Goal: Navigation & Orientation: Find specific page/section

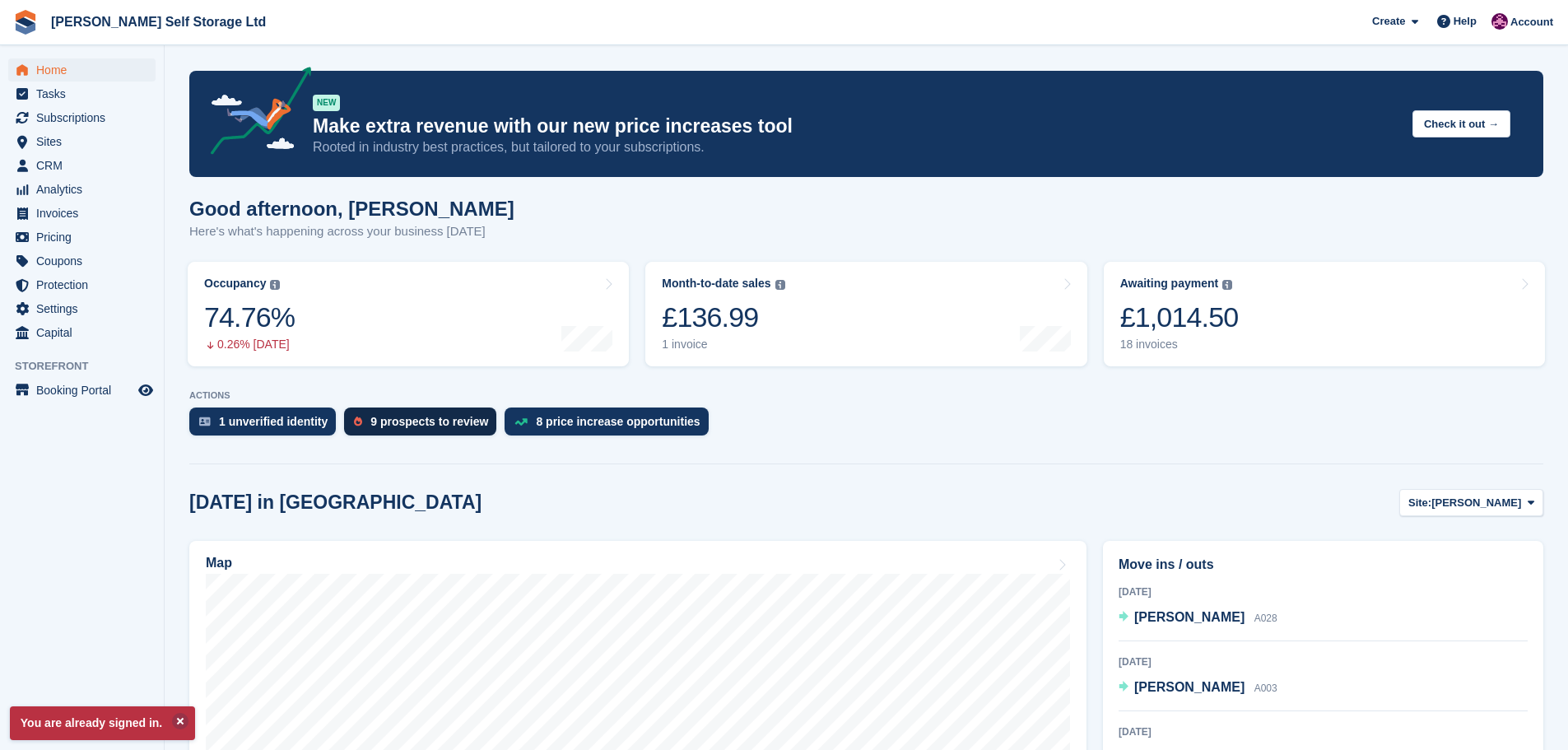
click at [399, 416] on div "9 prospects to review" at bounding box center [430, 421] width 118 height 13
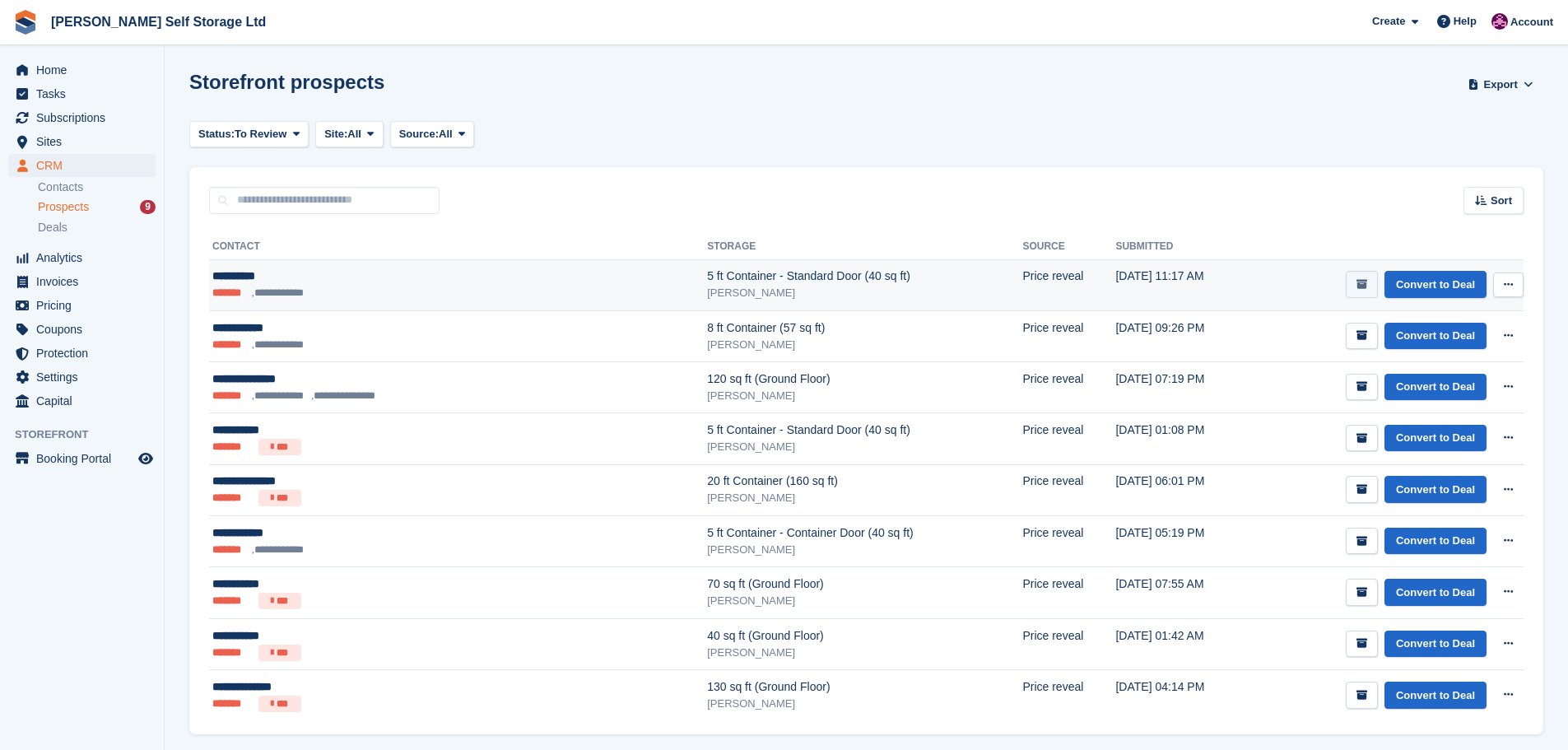
click at [1354, 277] on button "submit" at bounding box center [1362, 284] width 32 height 27
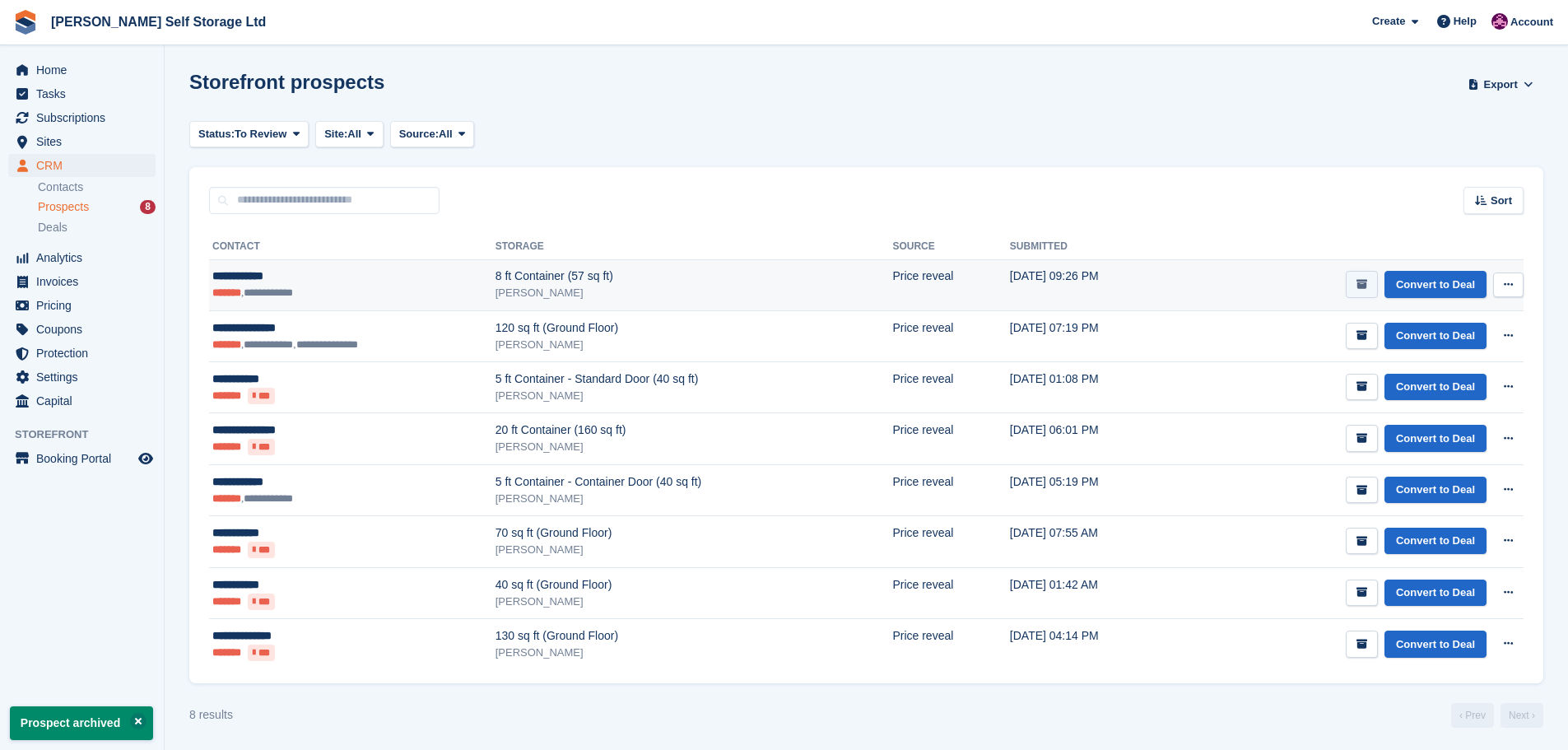
click at [1357, 285] on button "submit" at bounding box center [1362, 284] width 32 height 27
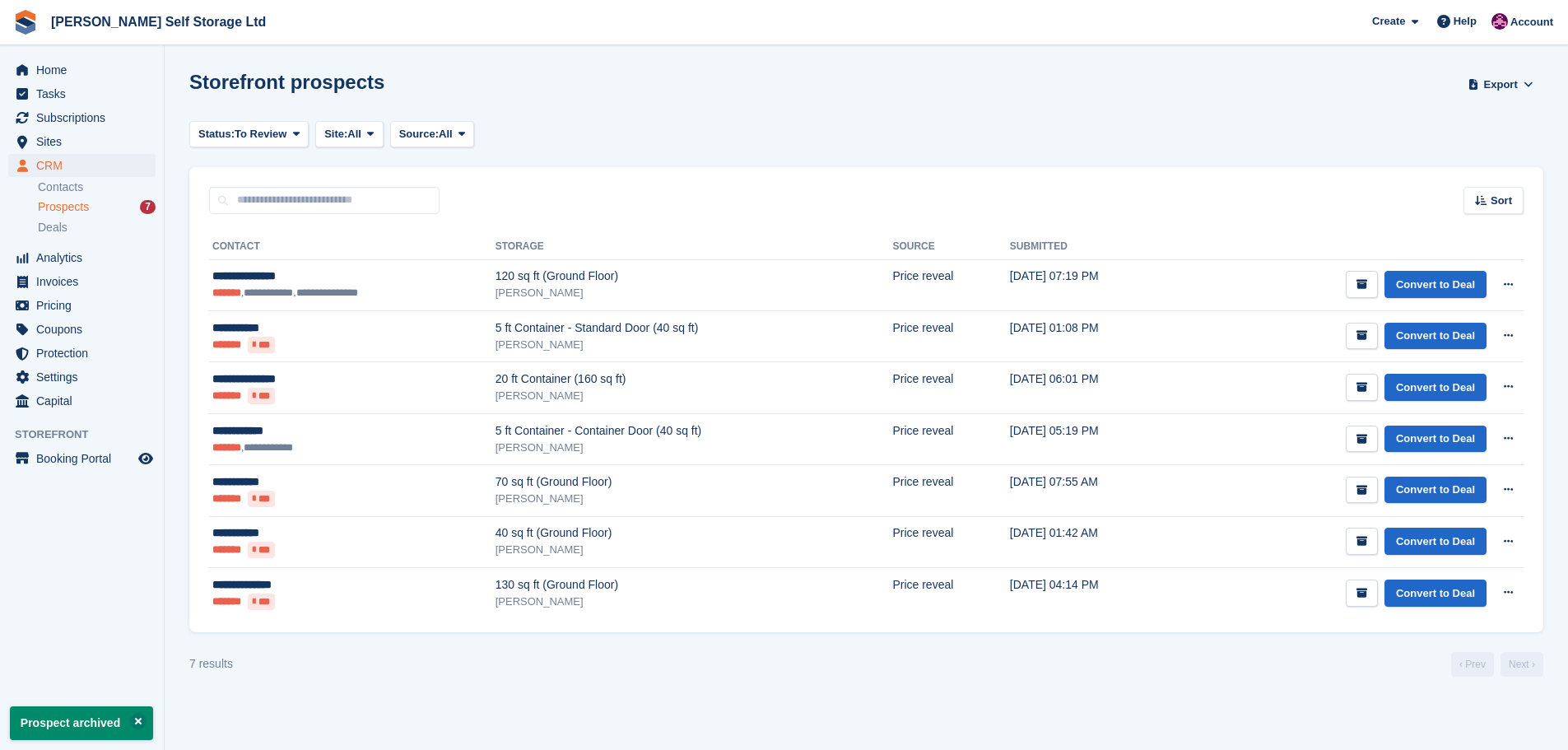
click at [1357, 285] on button "submit" at bounding box center [1362, 284] width 32 height 27
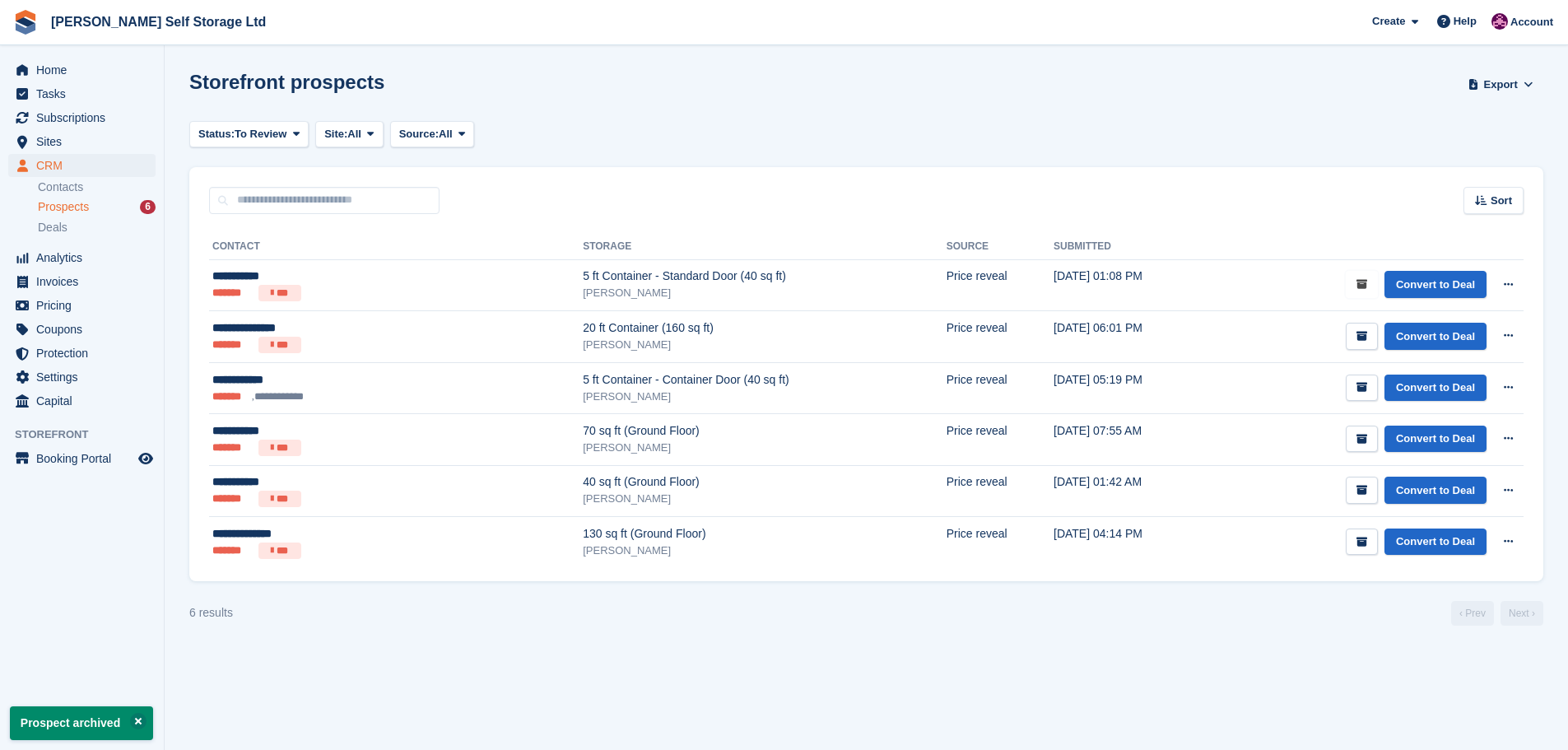
click at [1357, 285] on button "submit" at bounding box center [1362, 284] width 32 height 27
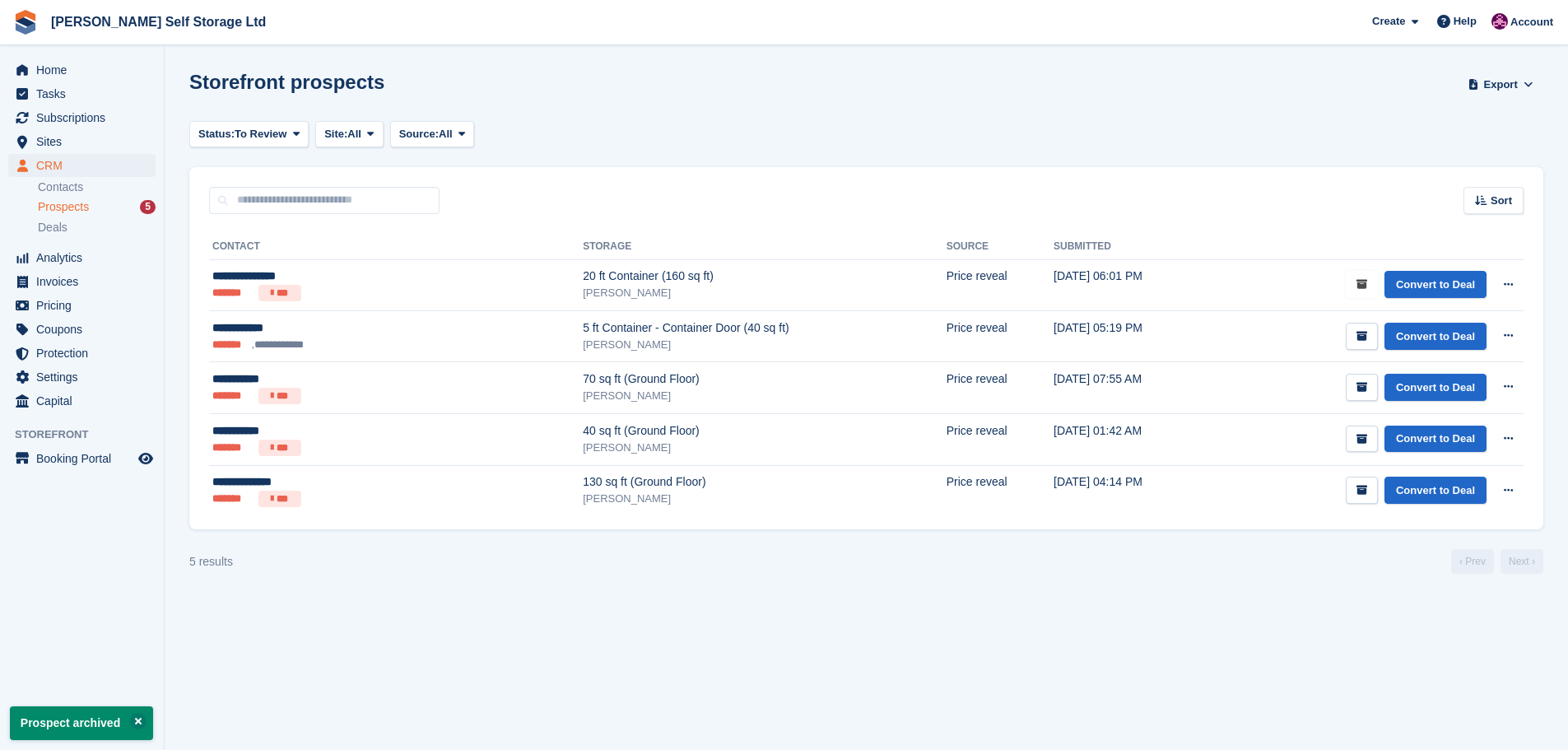
click at [1357, 285] on button "submit" at bounding box center [1362, 284] width 32 height 27
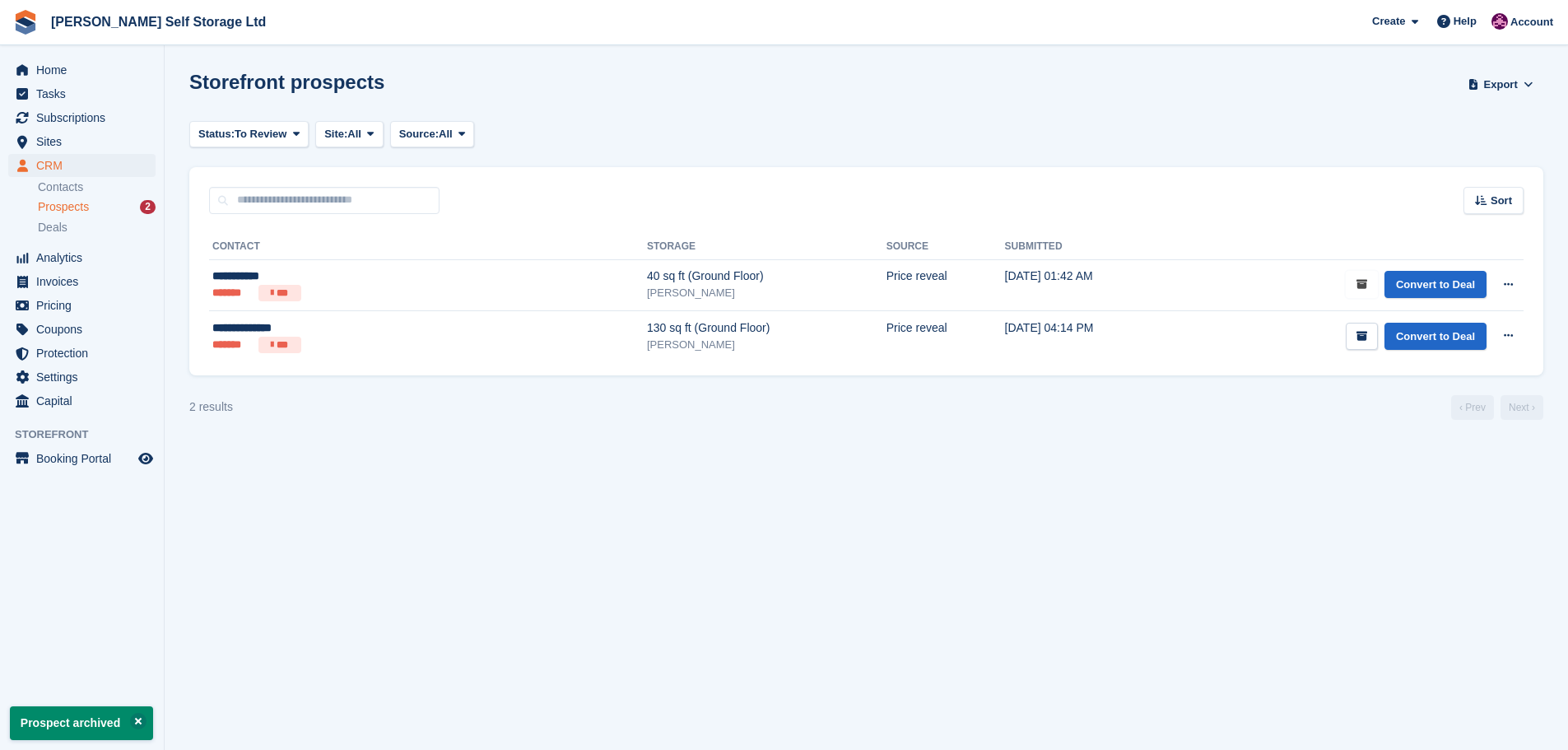
click at [1357, 285] on button "submit" at bounding box center [1362, 284] width 32 height 27
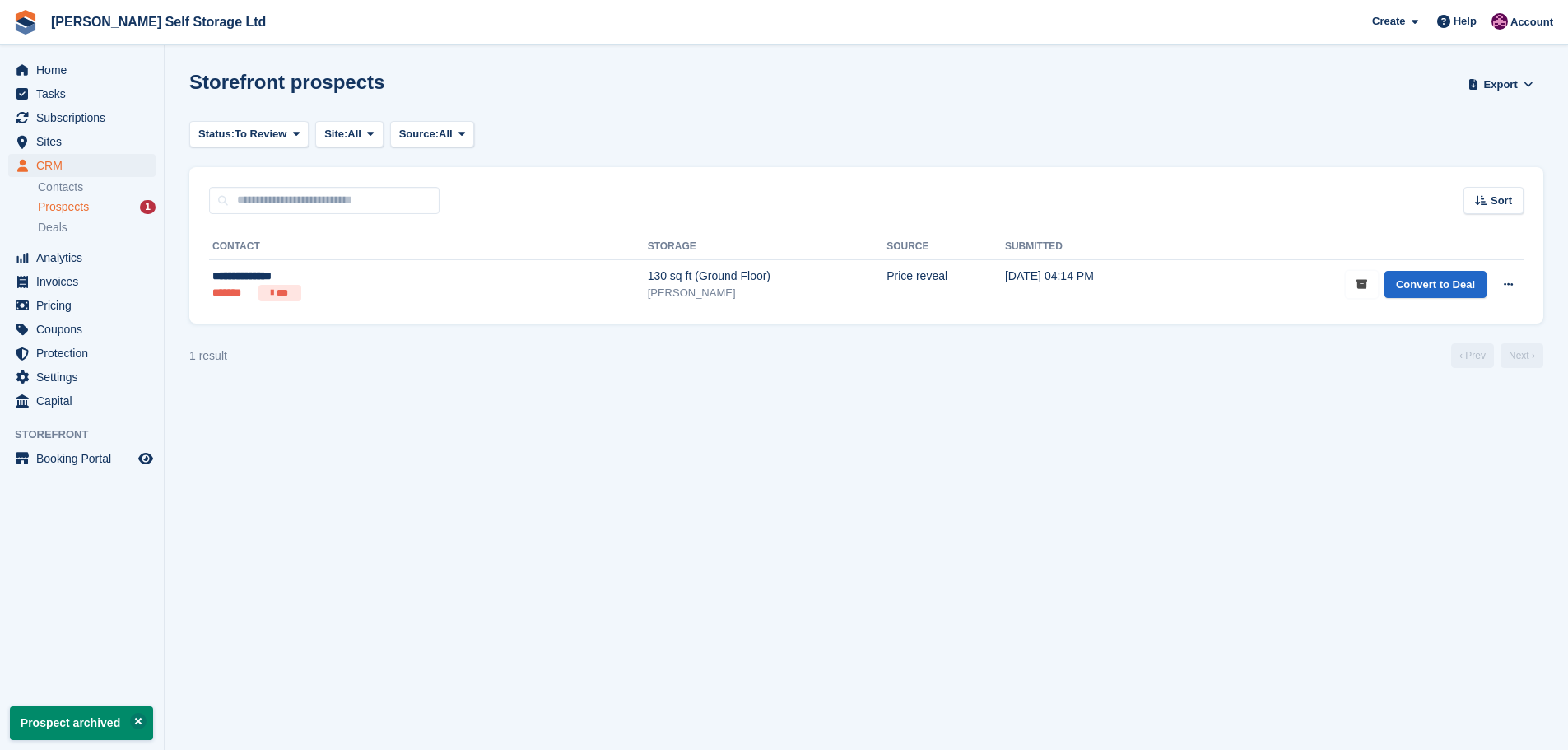
click at [1357, 285] on button "submit" at bounding box center [1362, 284] width 32 height 27
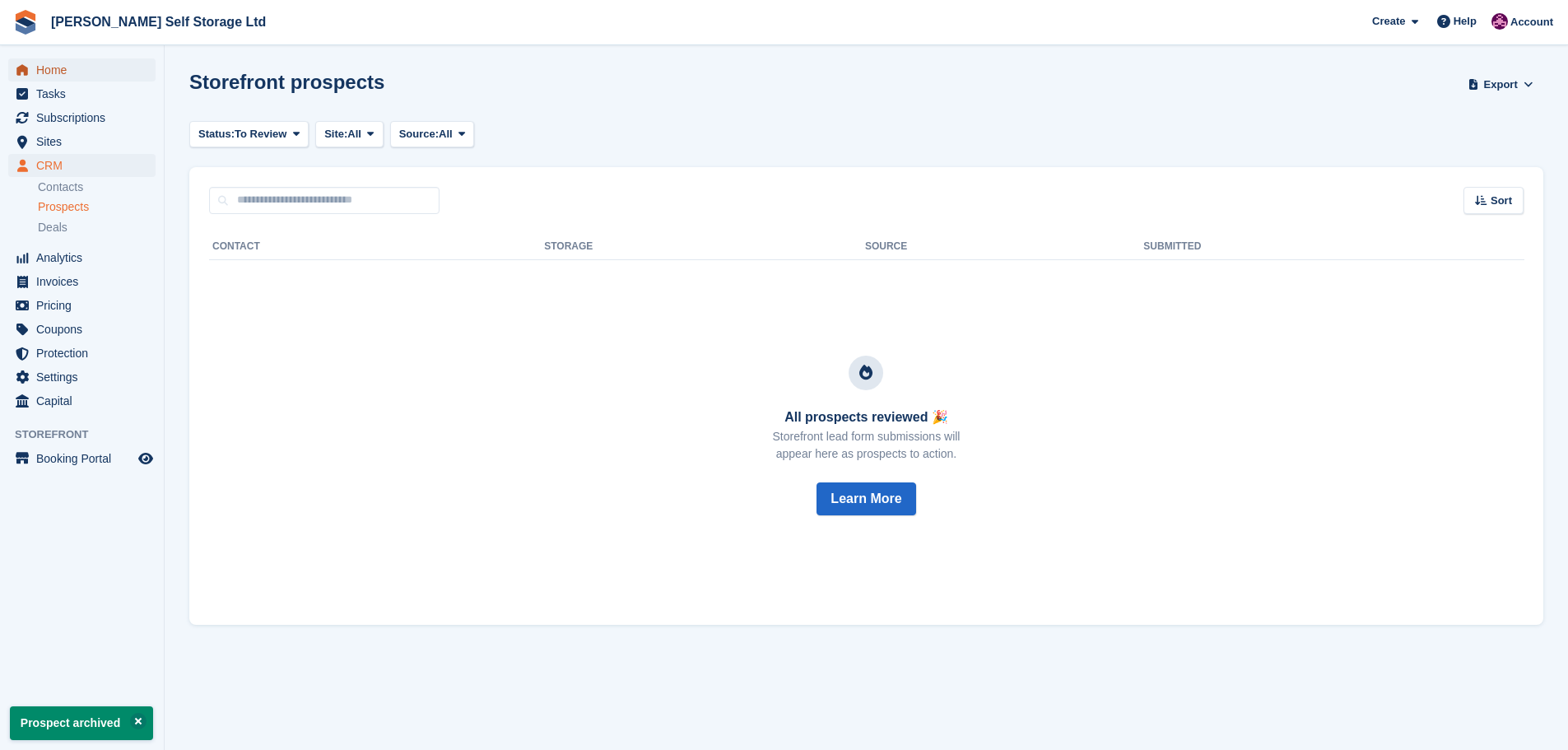
click at [32, 62] on link "Home" at bounding box center [81, 70] width 147 height 23
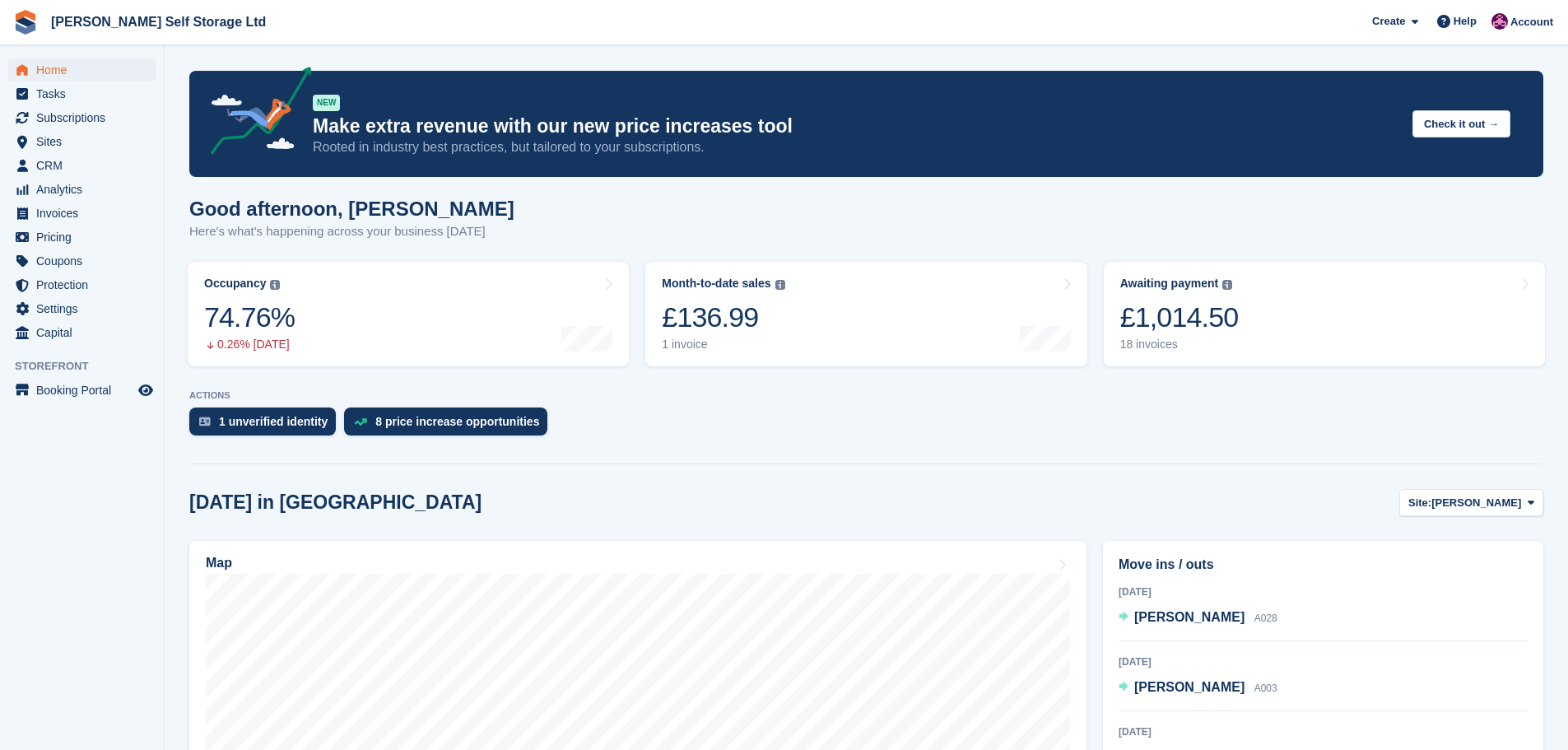
scroll to position [246, 0]
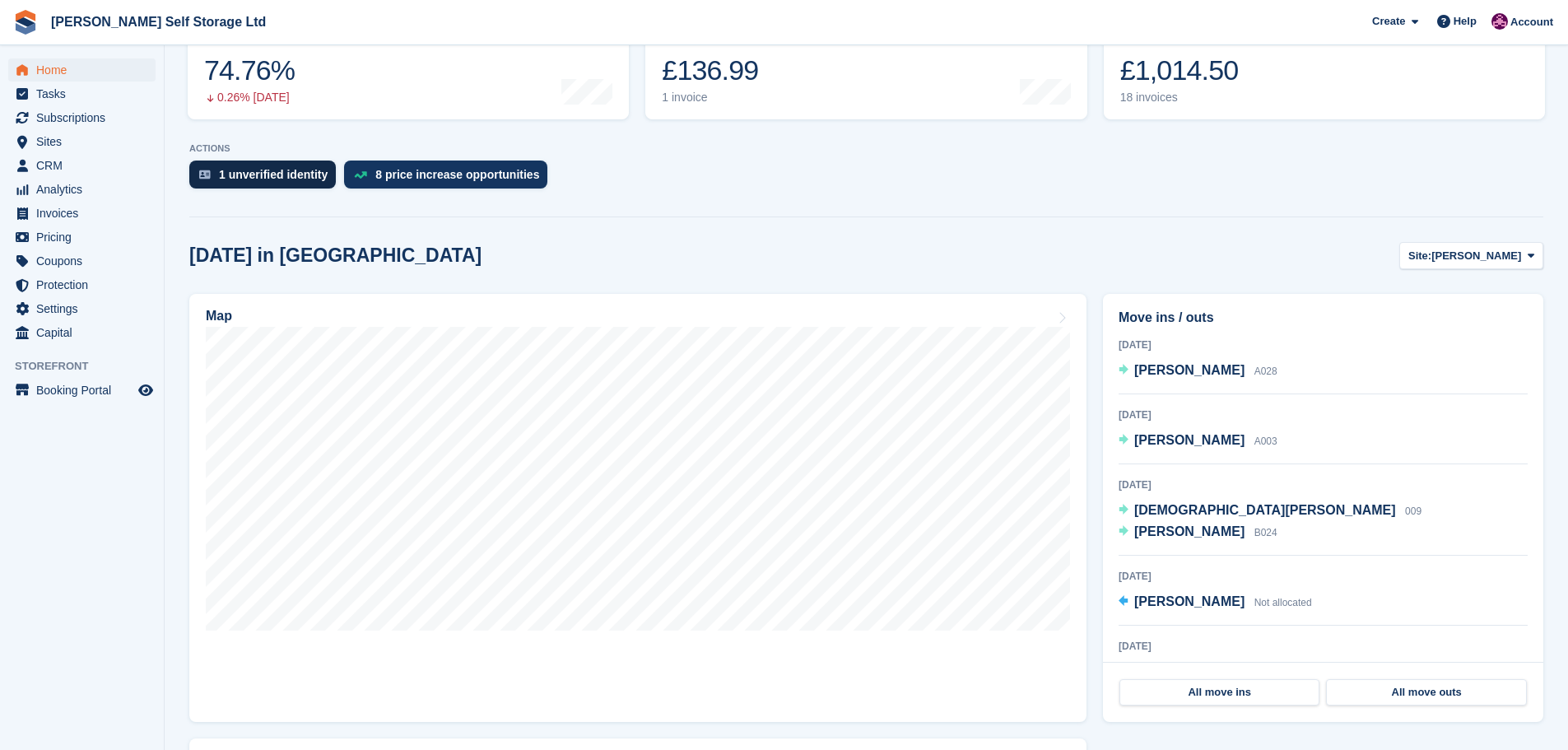
click at [299, 176] on div "1 unverified identity" at bounding box center [273, 174] width 109 height 13
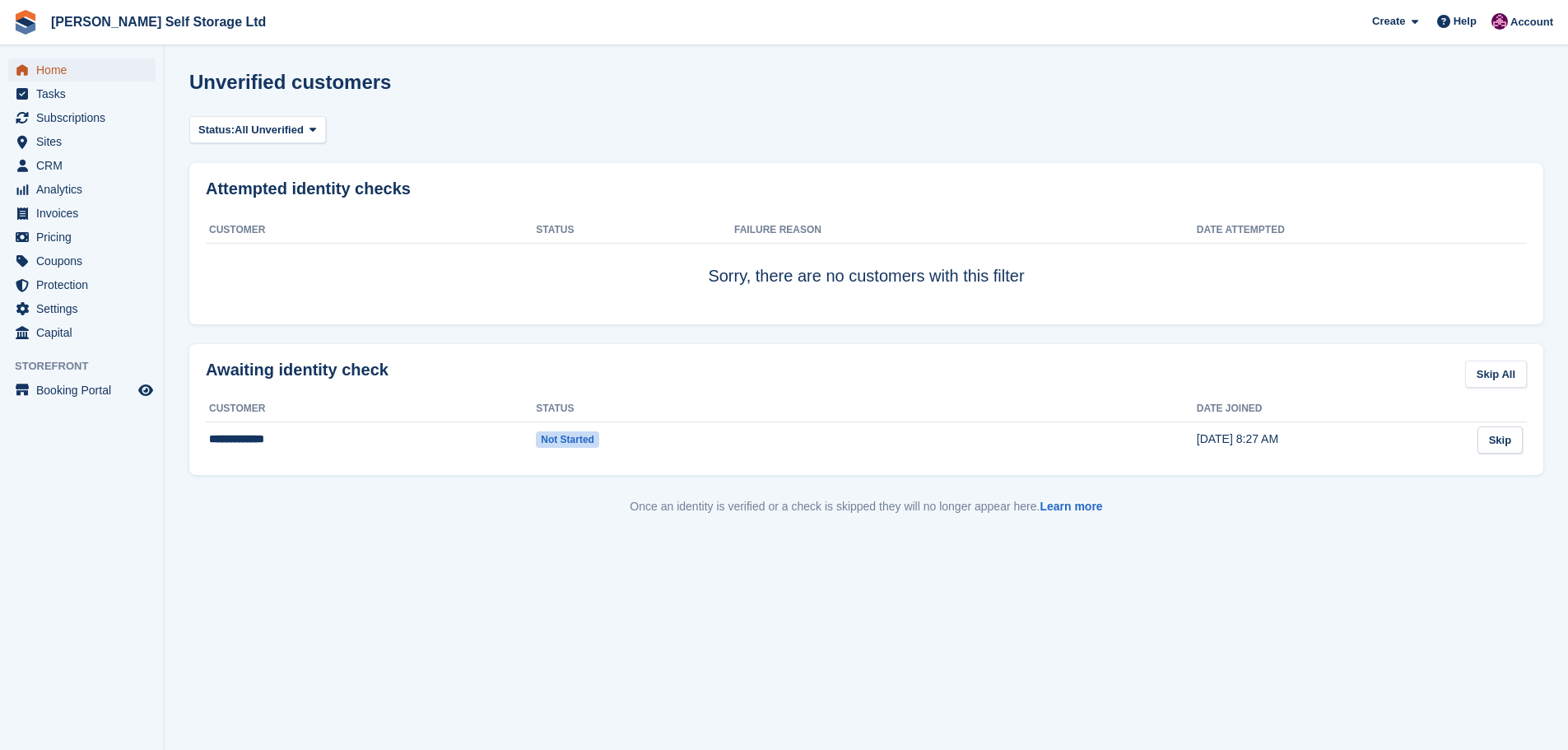
click at [49, 74] on span "Home" at bounding box center [86, 70] width 99 height 23
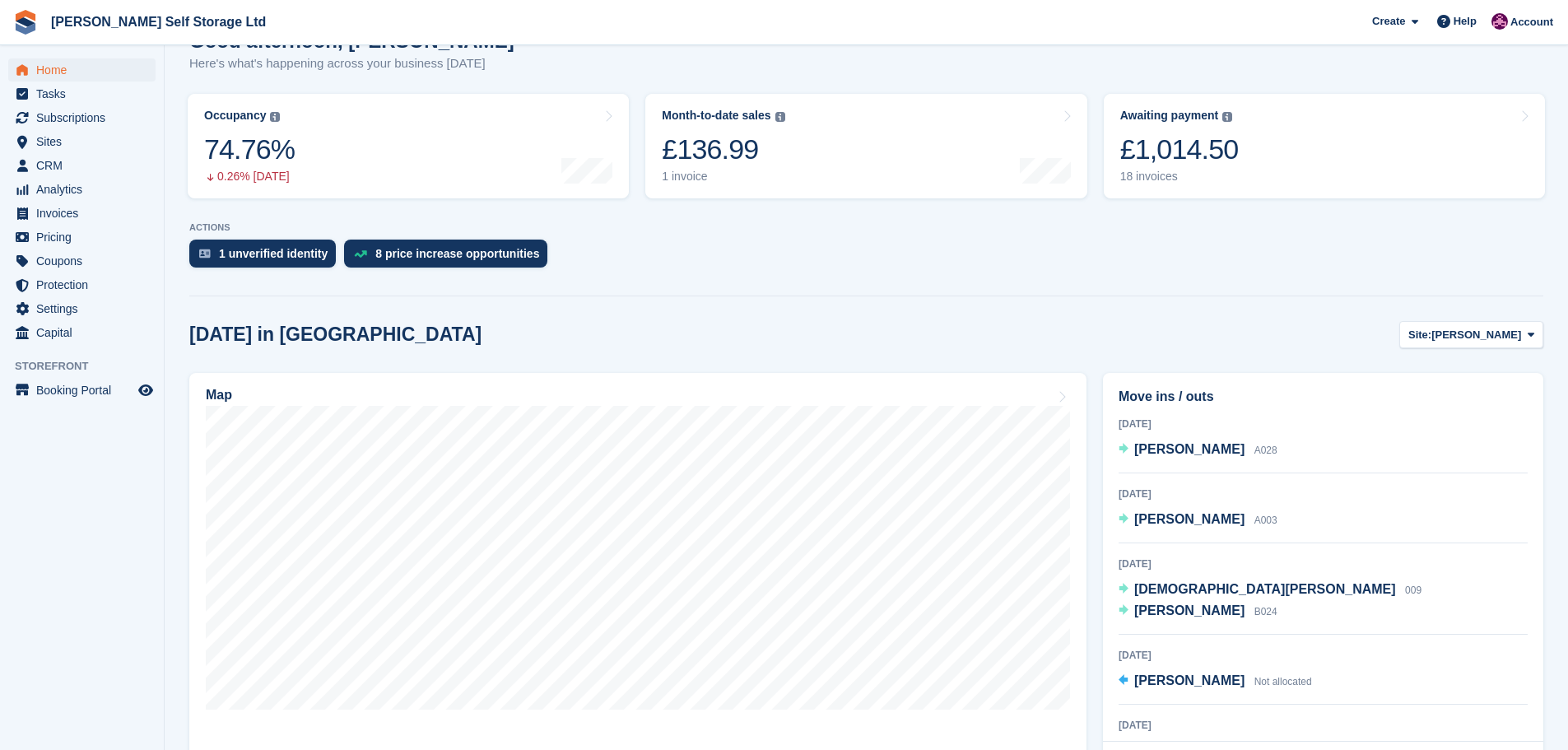
scroll to position [82, 0]
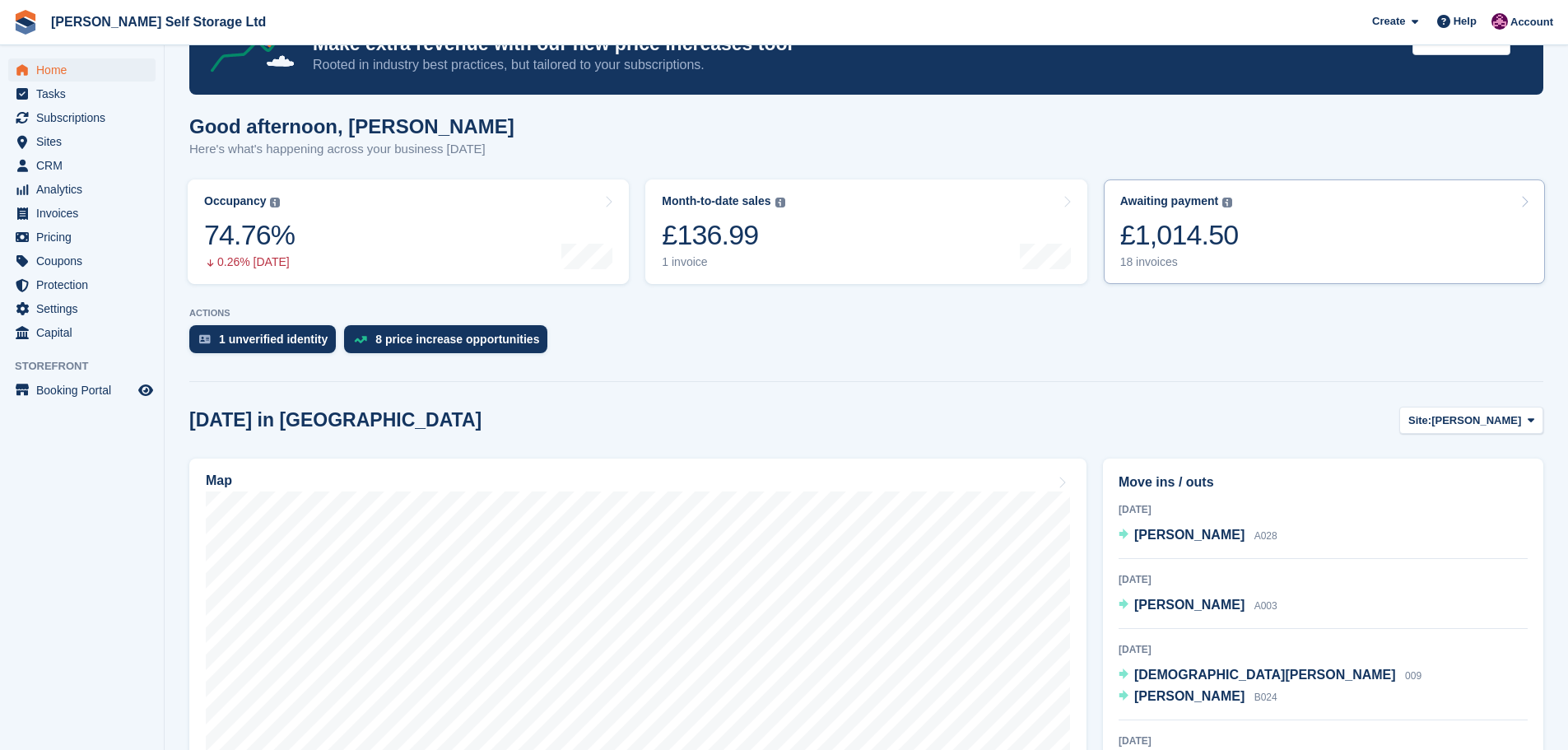
click at [1201, 238] on div "£1,014.50" at bounding box center [1179, 235] width 119 height 34
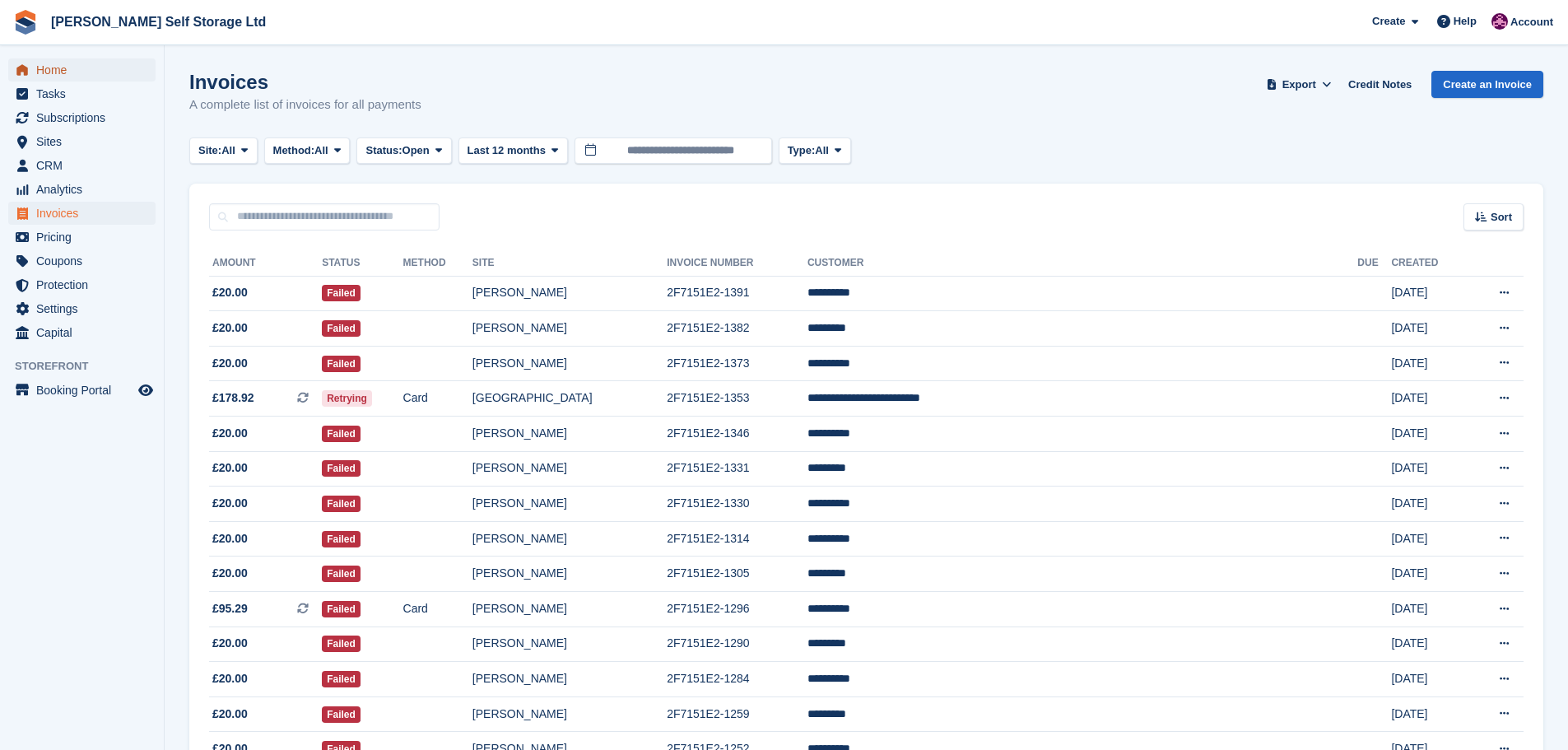
click at [65, 62] on span "Home" at bounding box center [86, 70] width 99 height 23
